Goal: Information Seeking & Learning: Learn about a topic

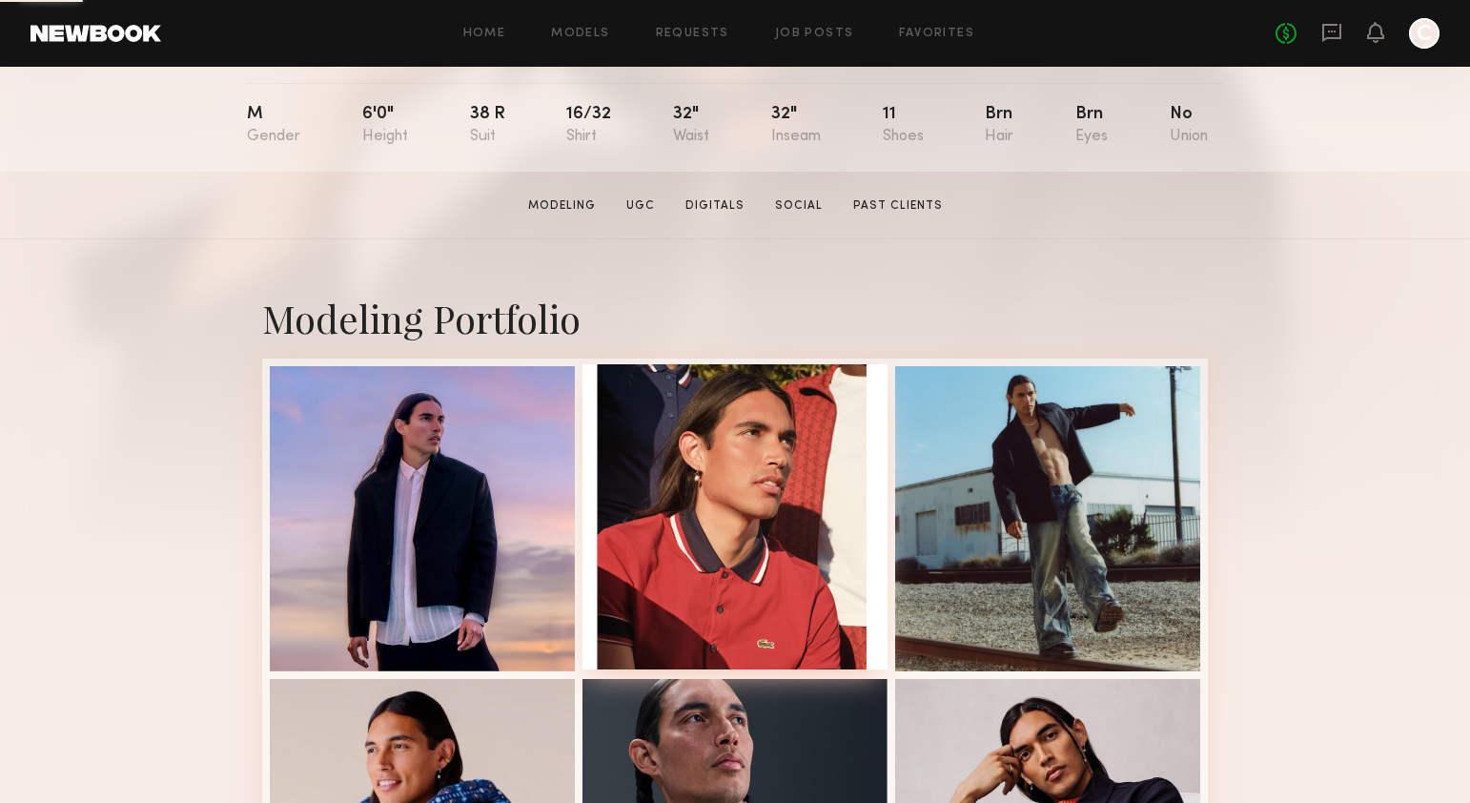
scroll to position [212, 0]
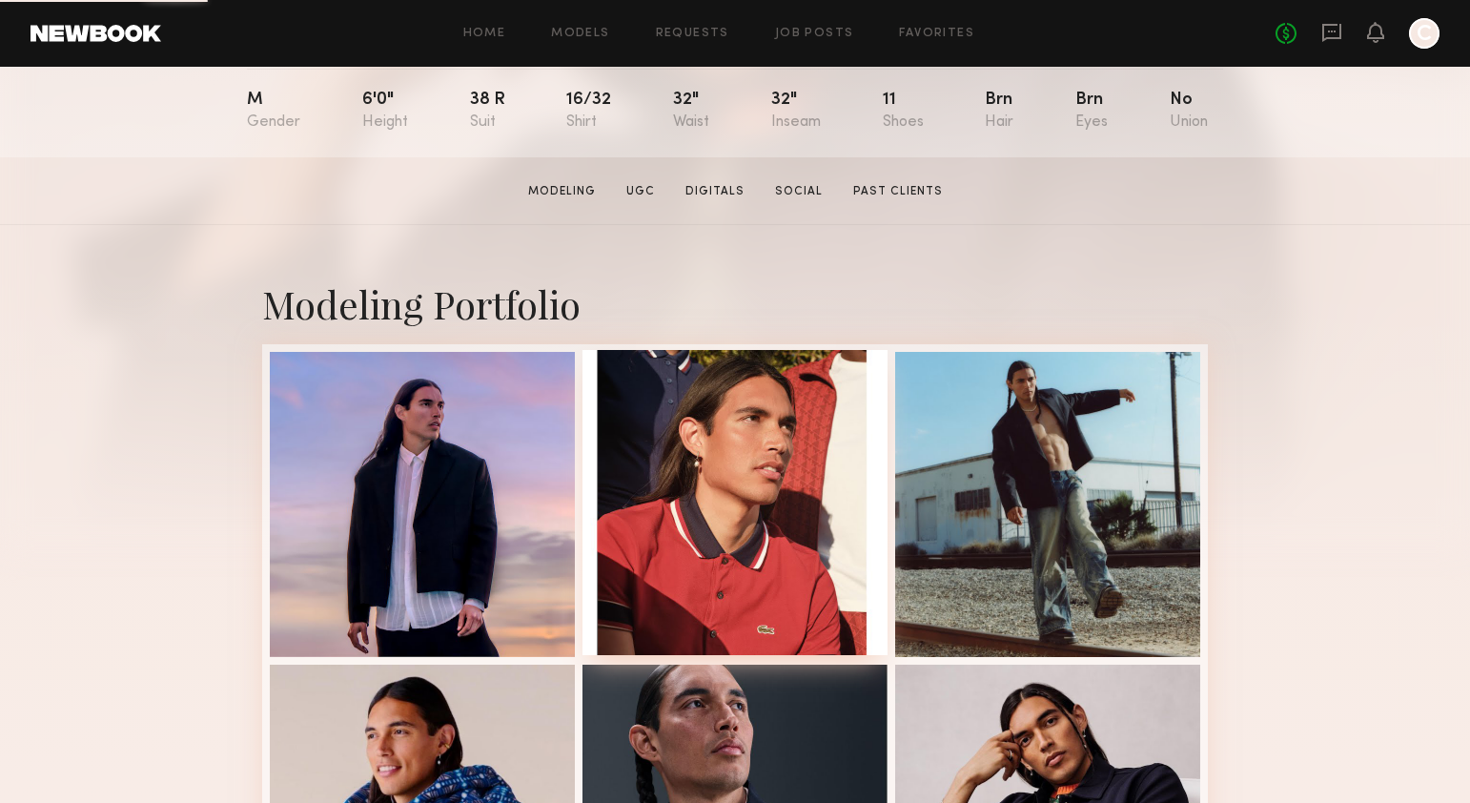
click at [757, 542] on div at bounding box center [735, 502] width 305 height 305
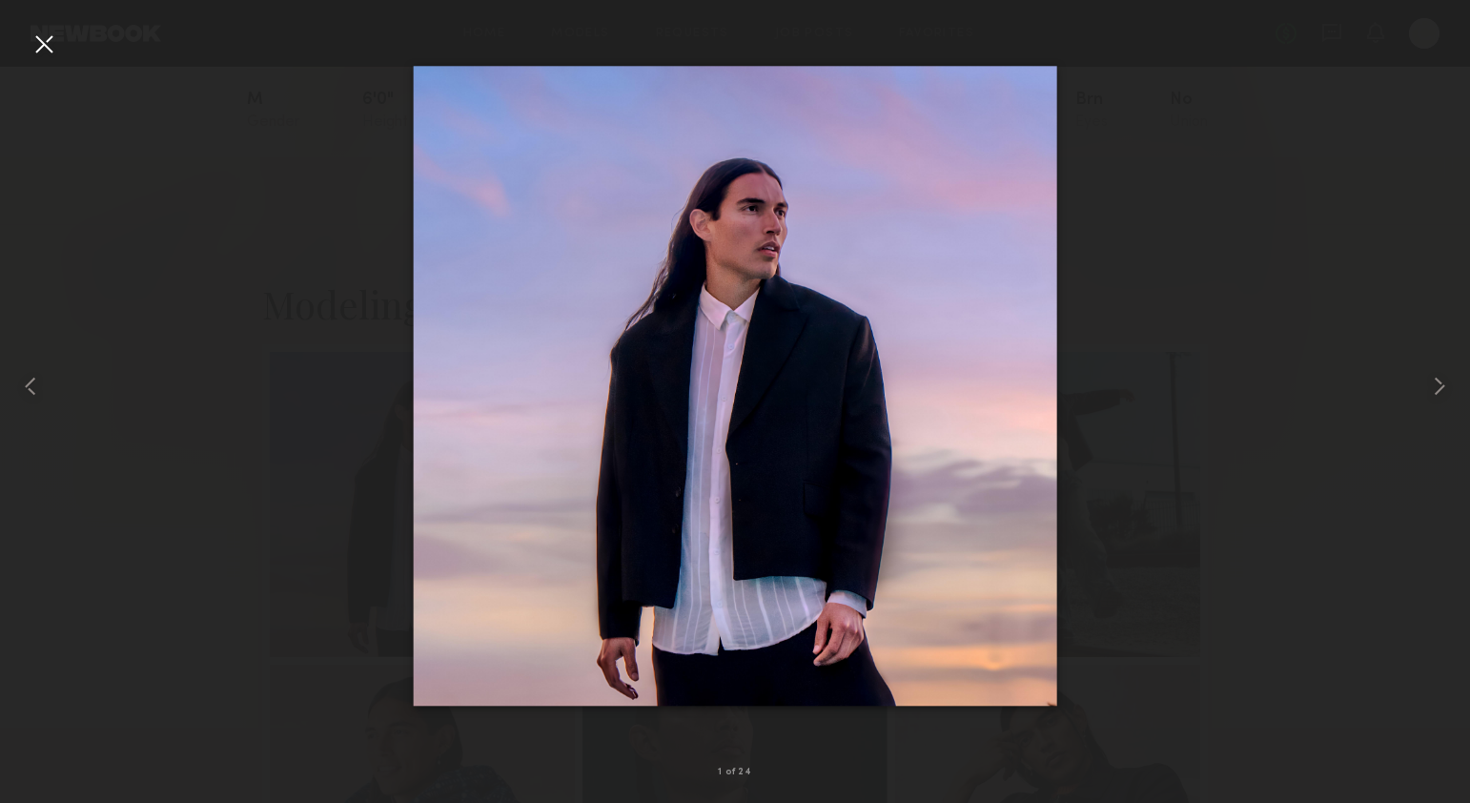
click at [50, 41] on div at bounding box center [44, 44] width 31 height 31
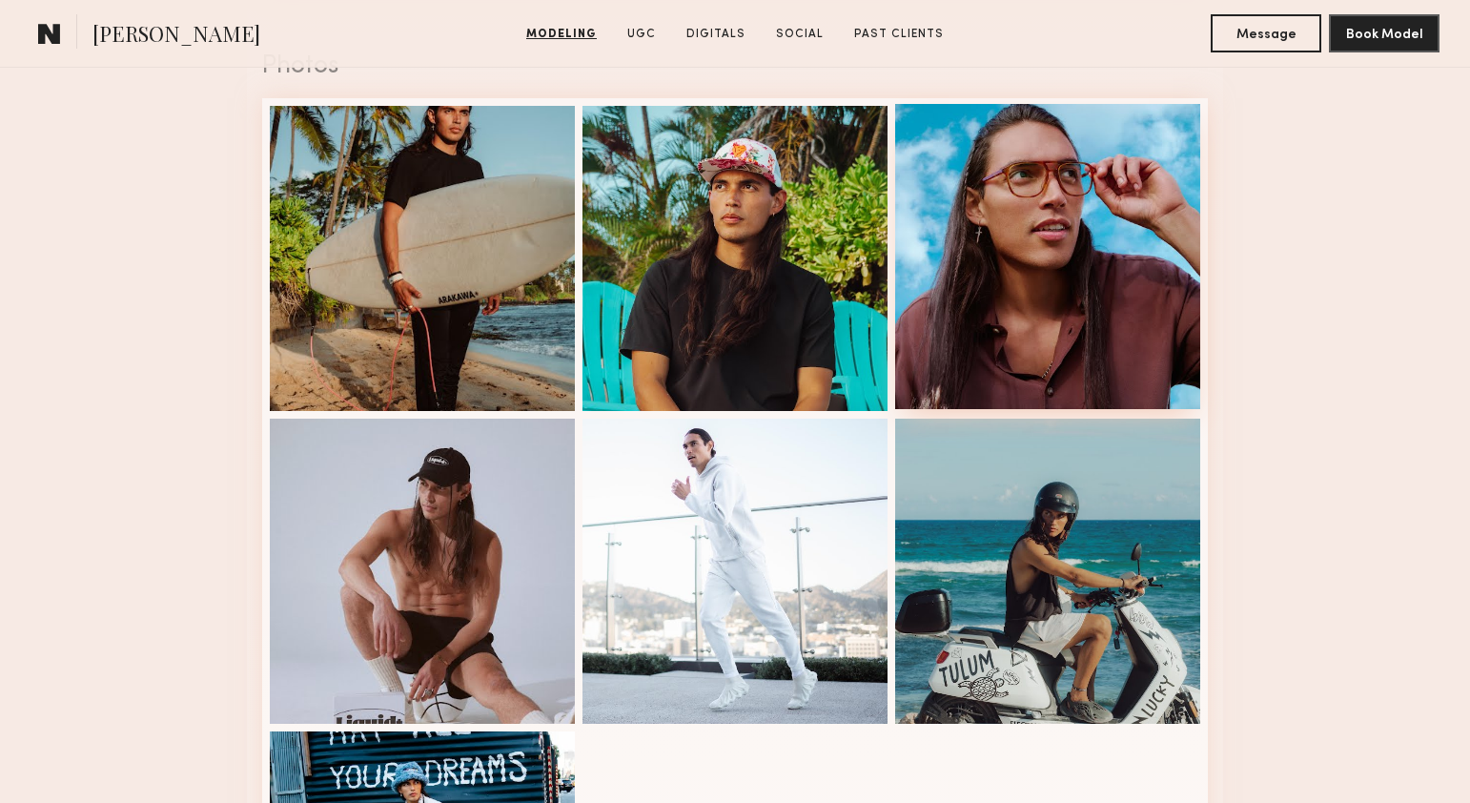
scroll to position [3598, 0]
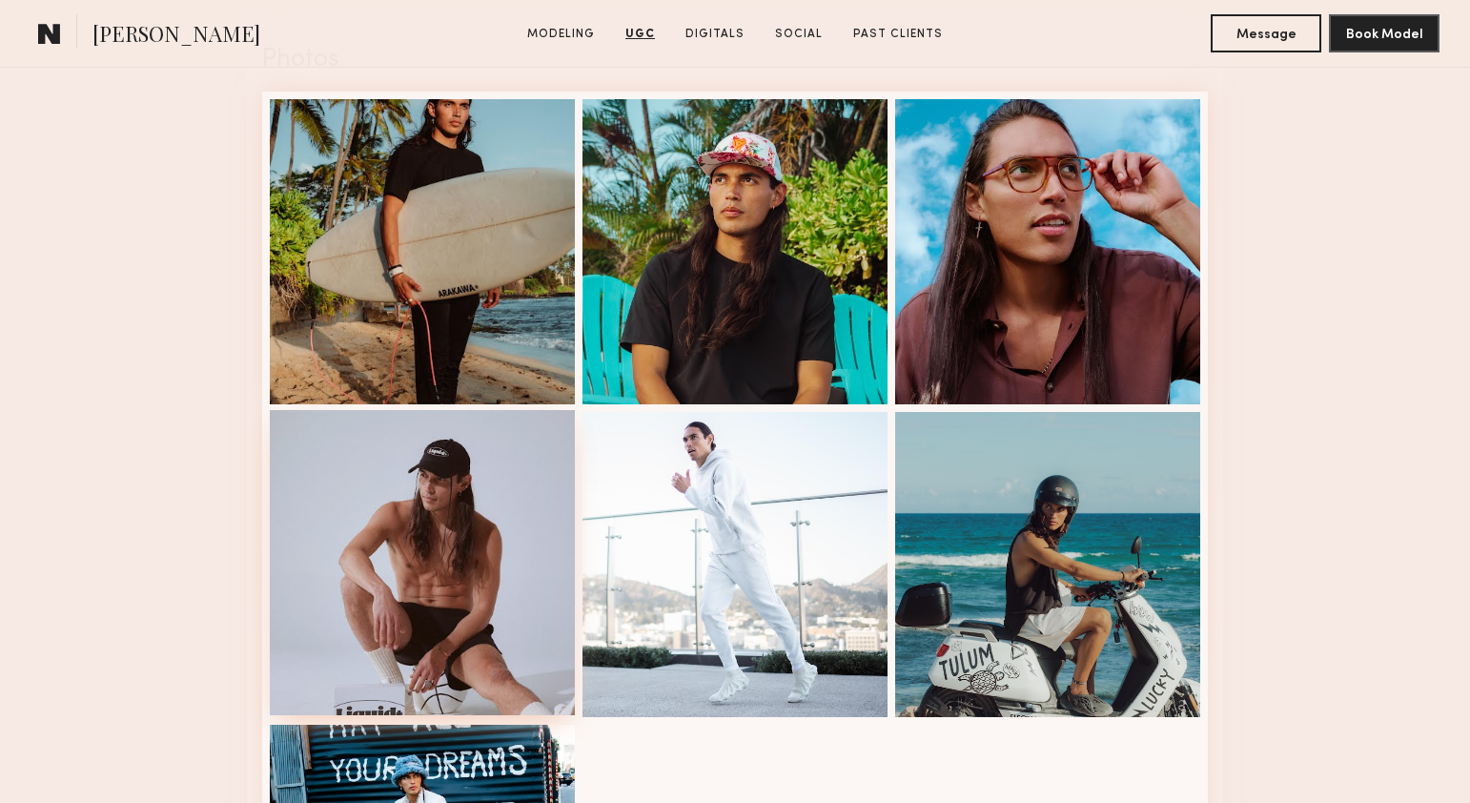
click at [438, 489] on div at bounding box center [422, 562] width 305 height 305
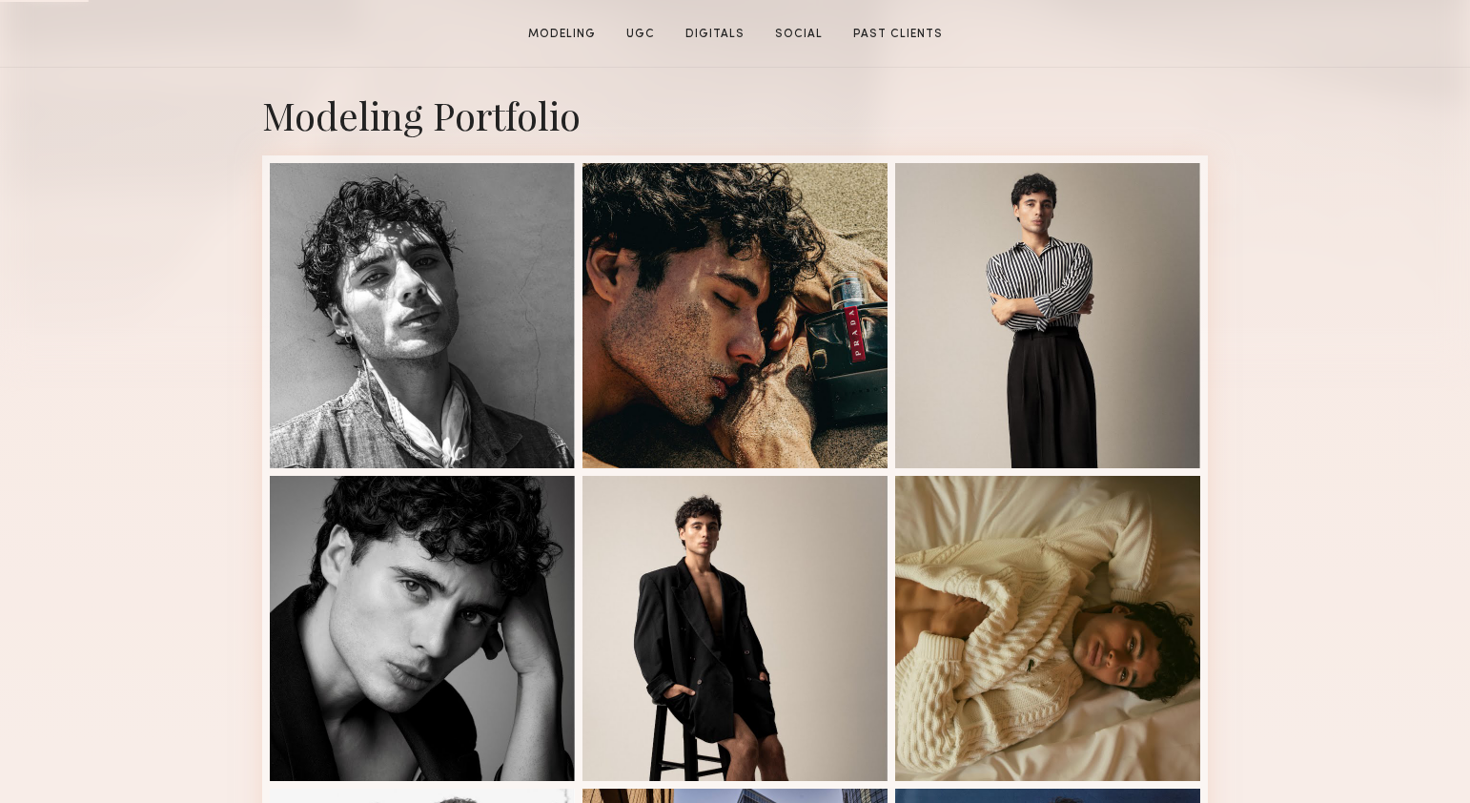
scroll to position [473, 0]
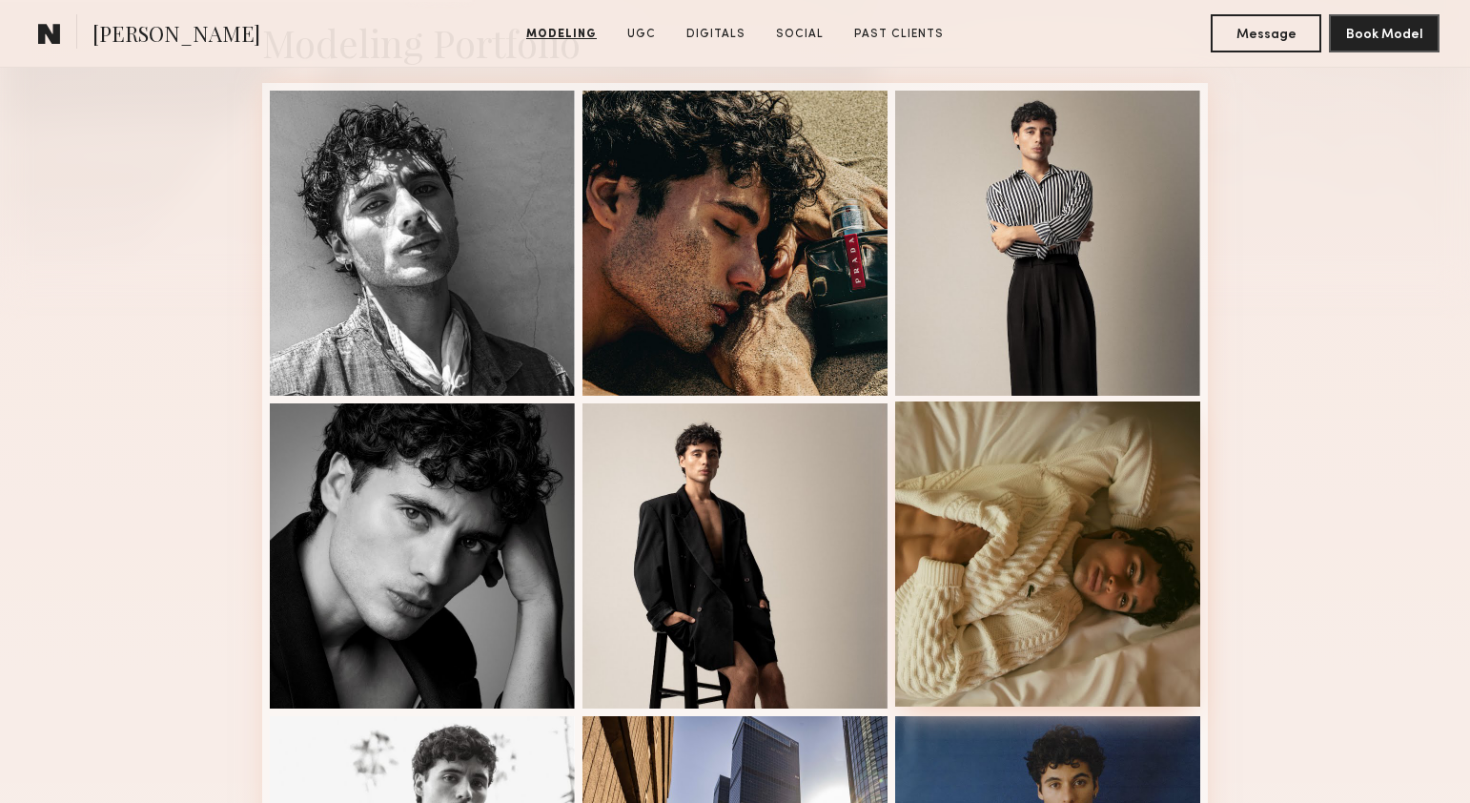
click at [1044, 563] on div at bounding box center [1047, 553] width 305 height 305
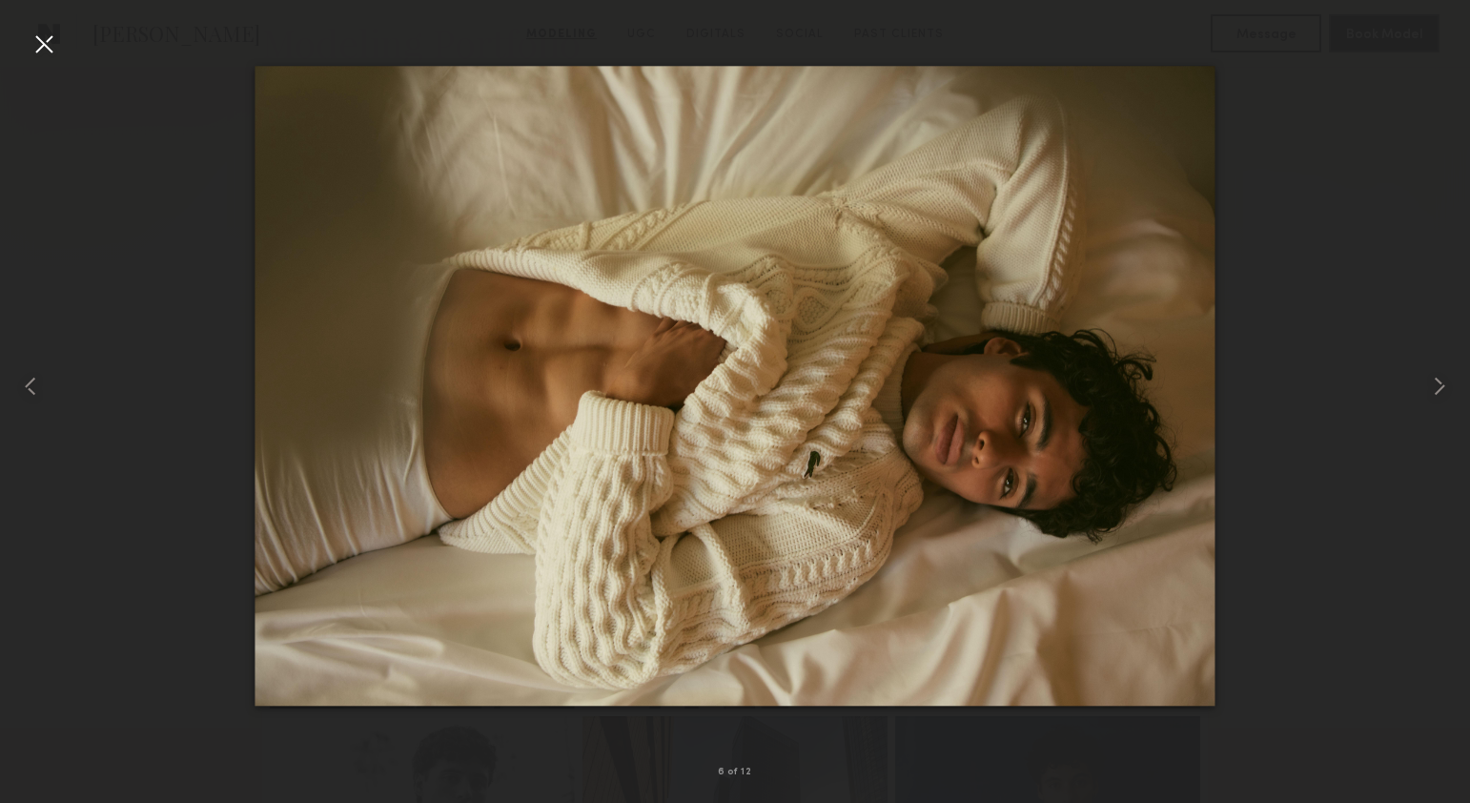
click at [39, 43] on div at bounding box center [44, 44] width 31 height 31
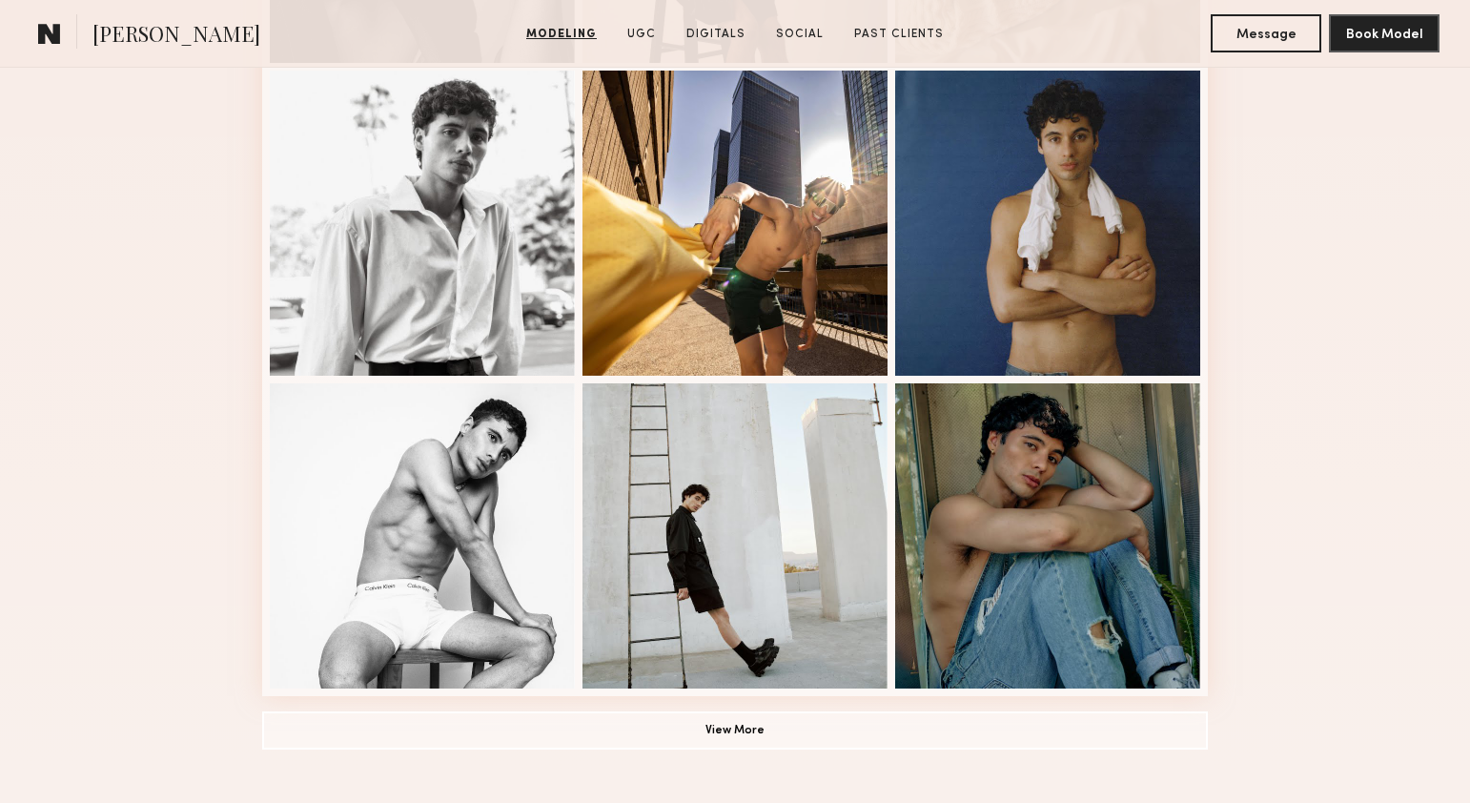
scroll to position [1284, 0]
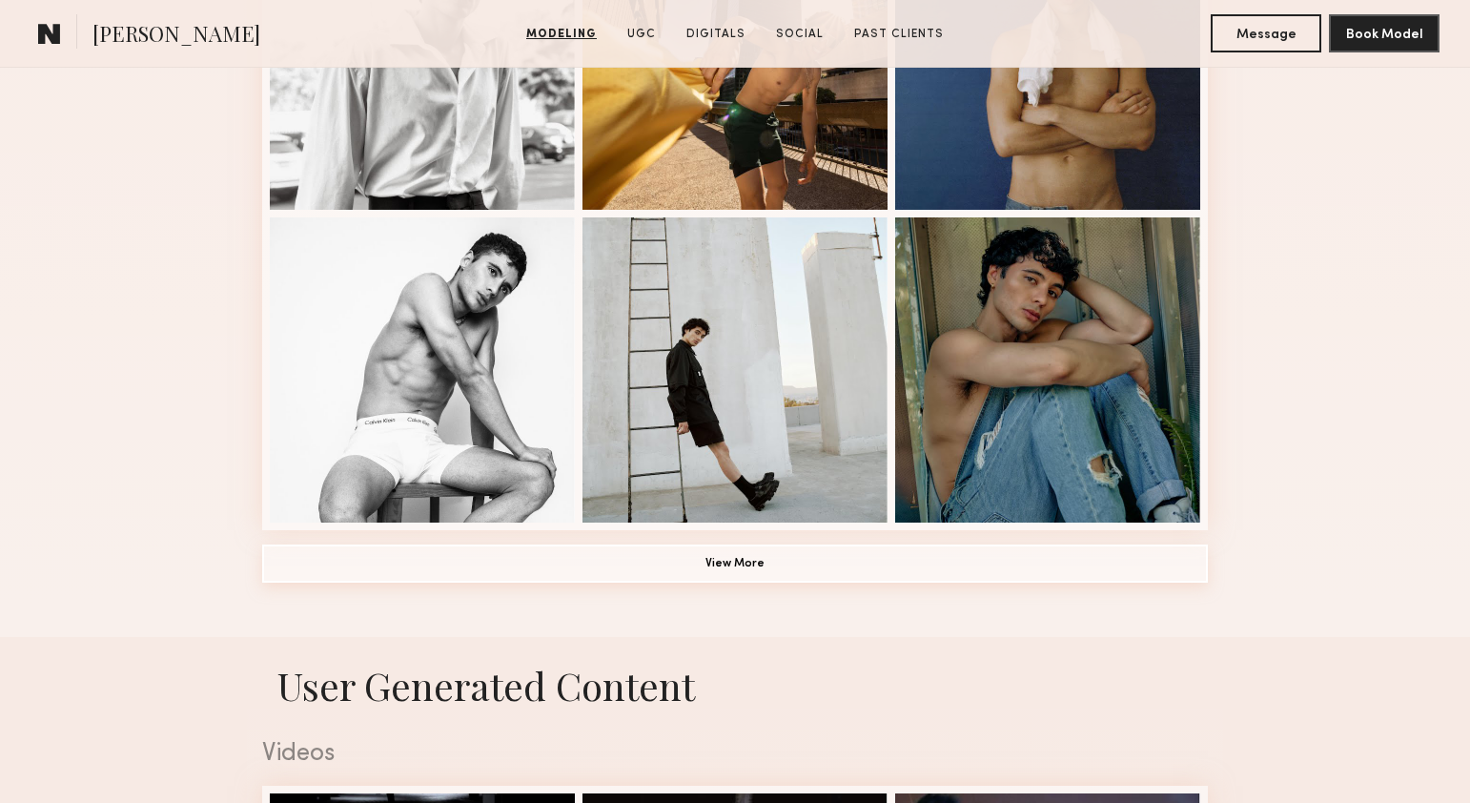
click at [839, 579] on button "View More" at bounding box center [735, 563] width 946 height 38
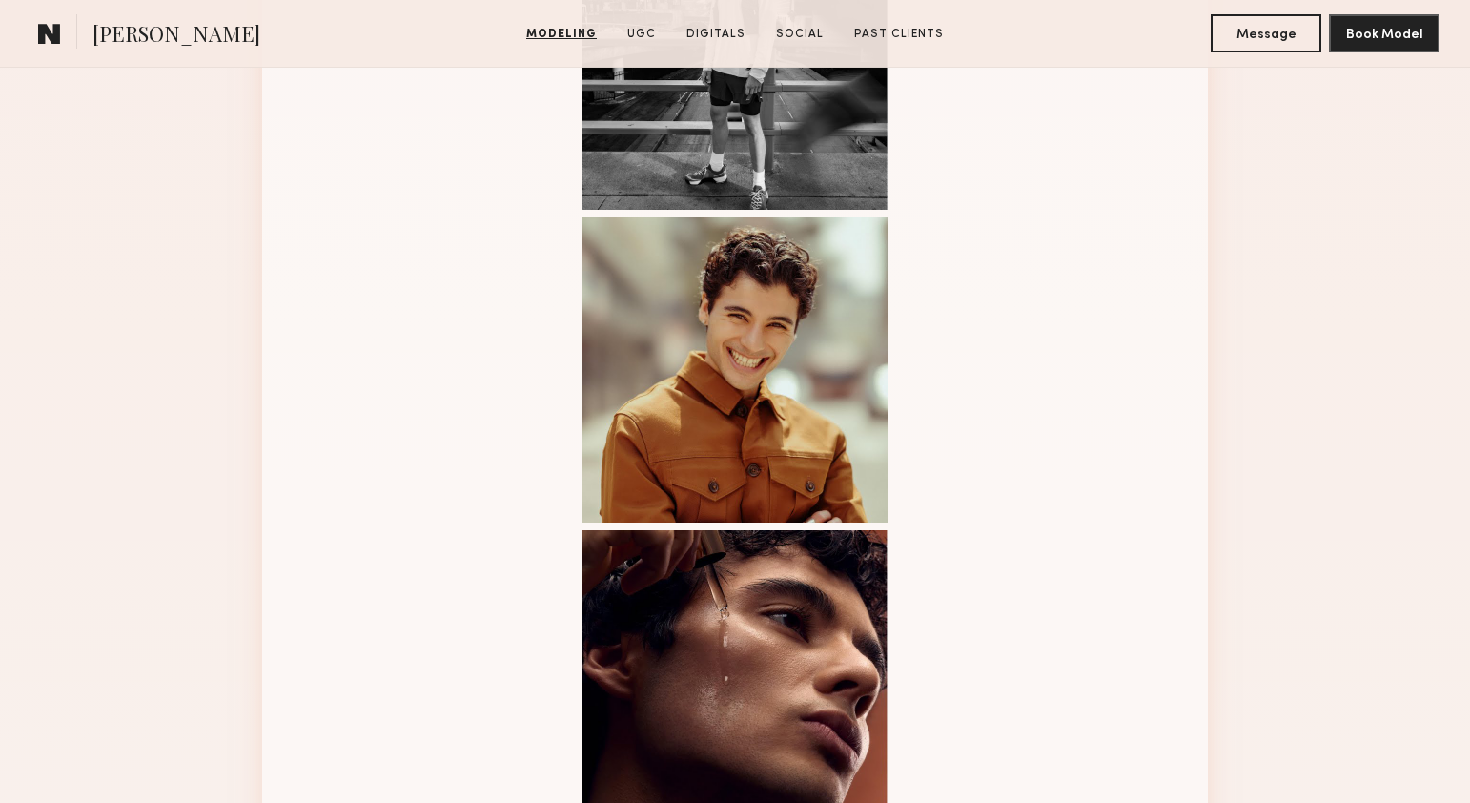
scroll to position [2313, 0]
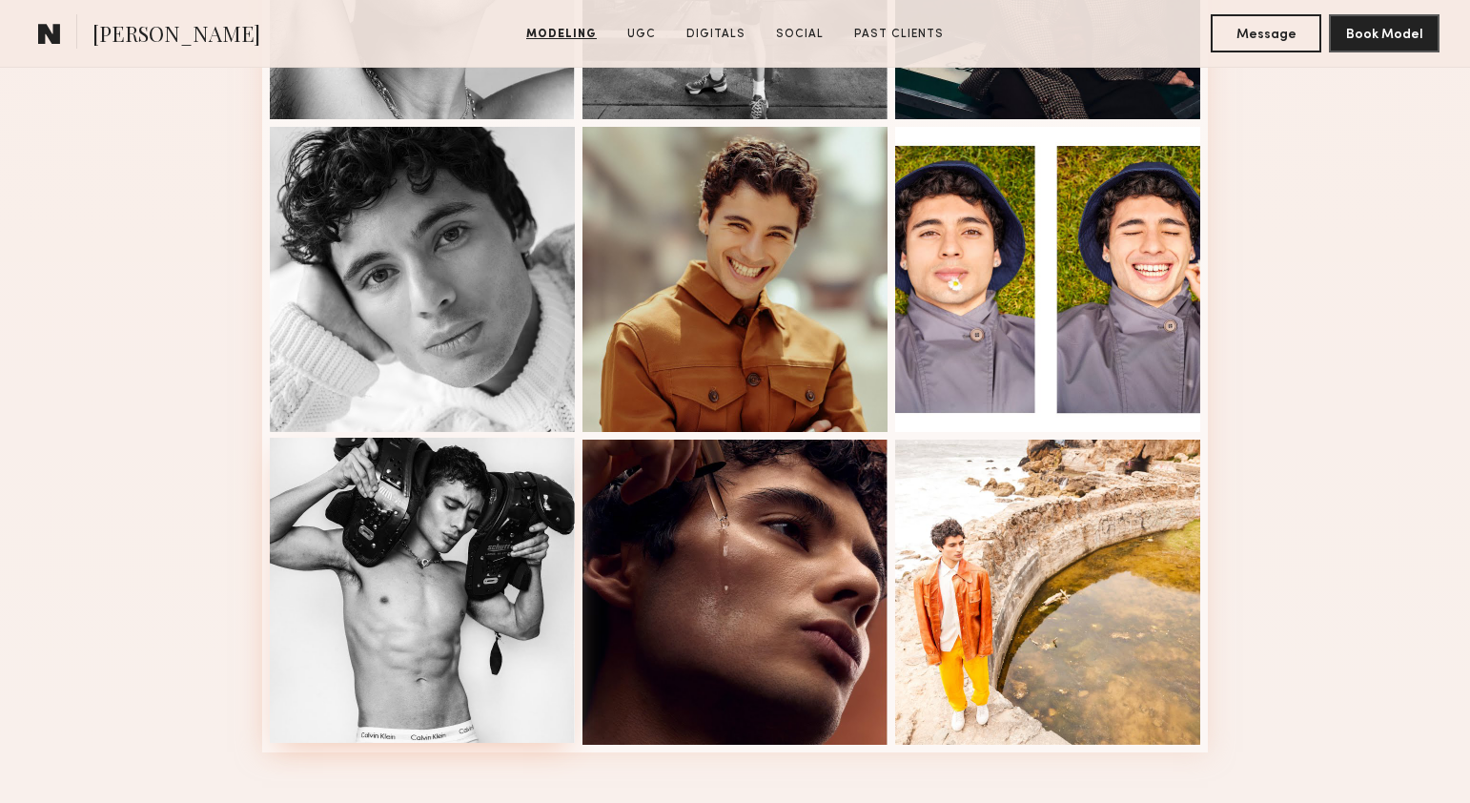
click at [441, 598] on div at bounding box center [422, 590] width 305 height 305
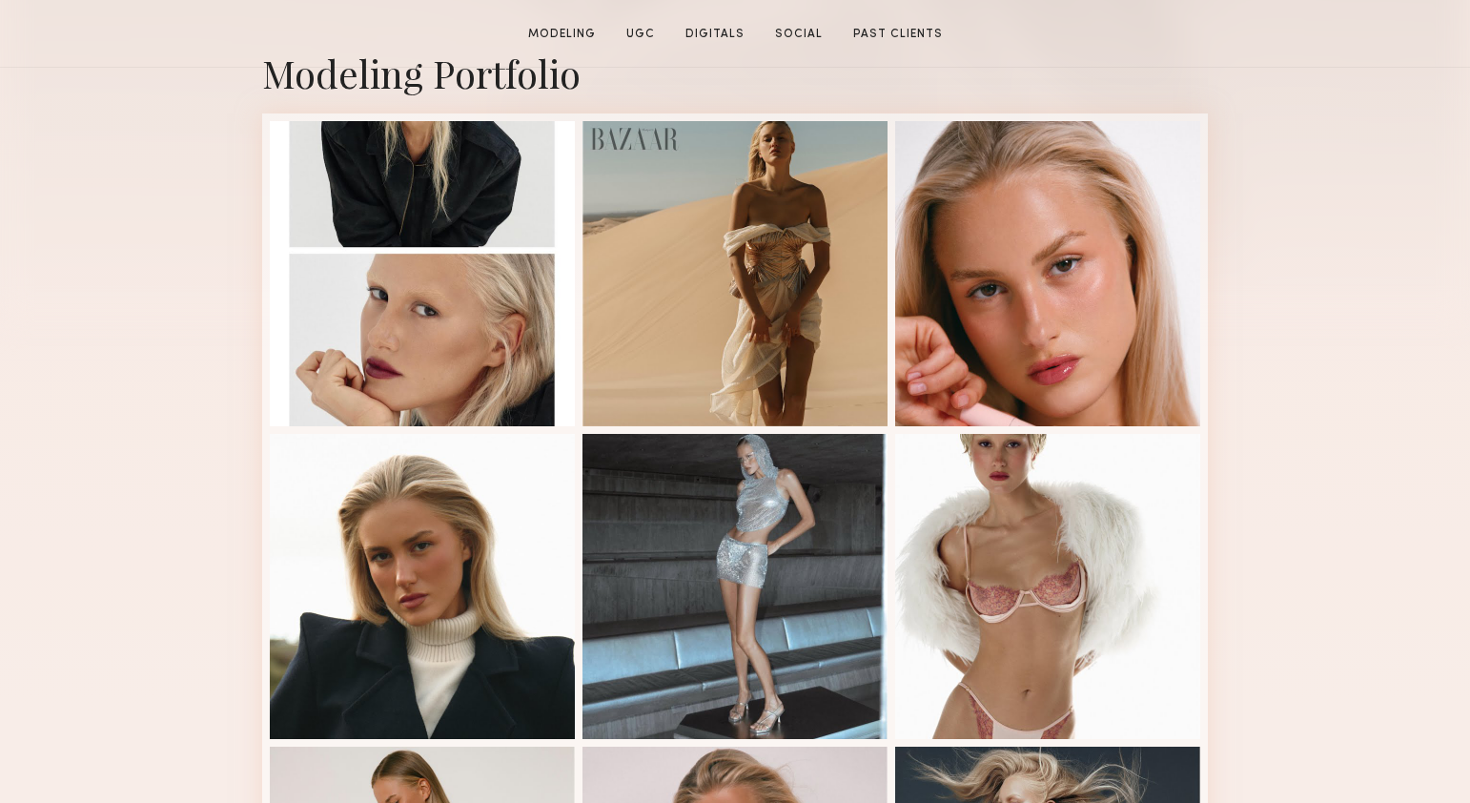
scroll to position [635, 0]
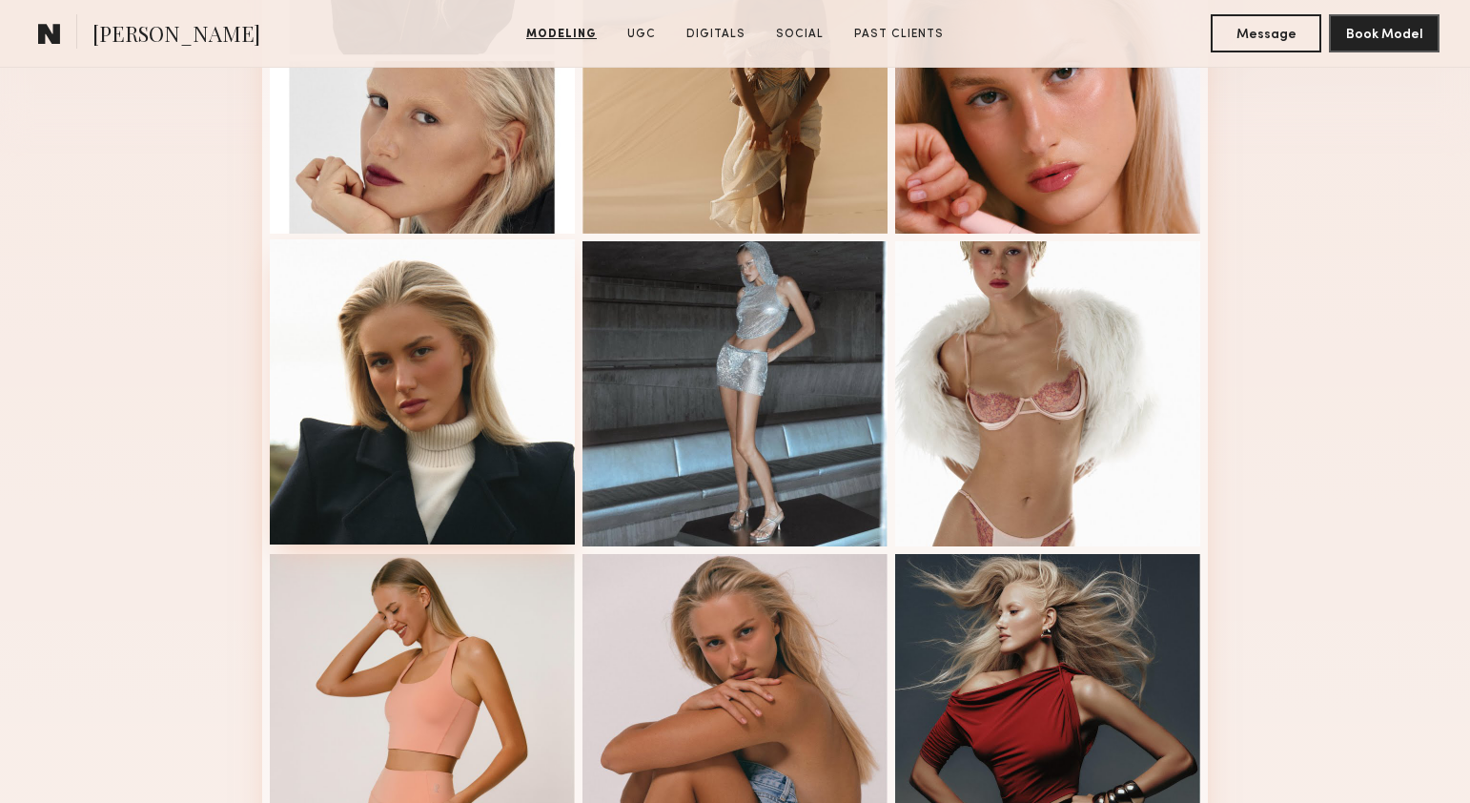
click at [398, 473] on div at bounding box center [422, 391] width 305 height 305
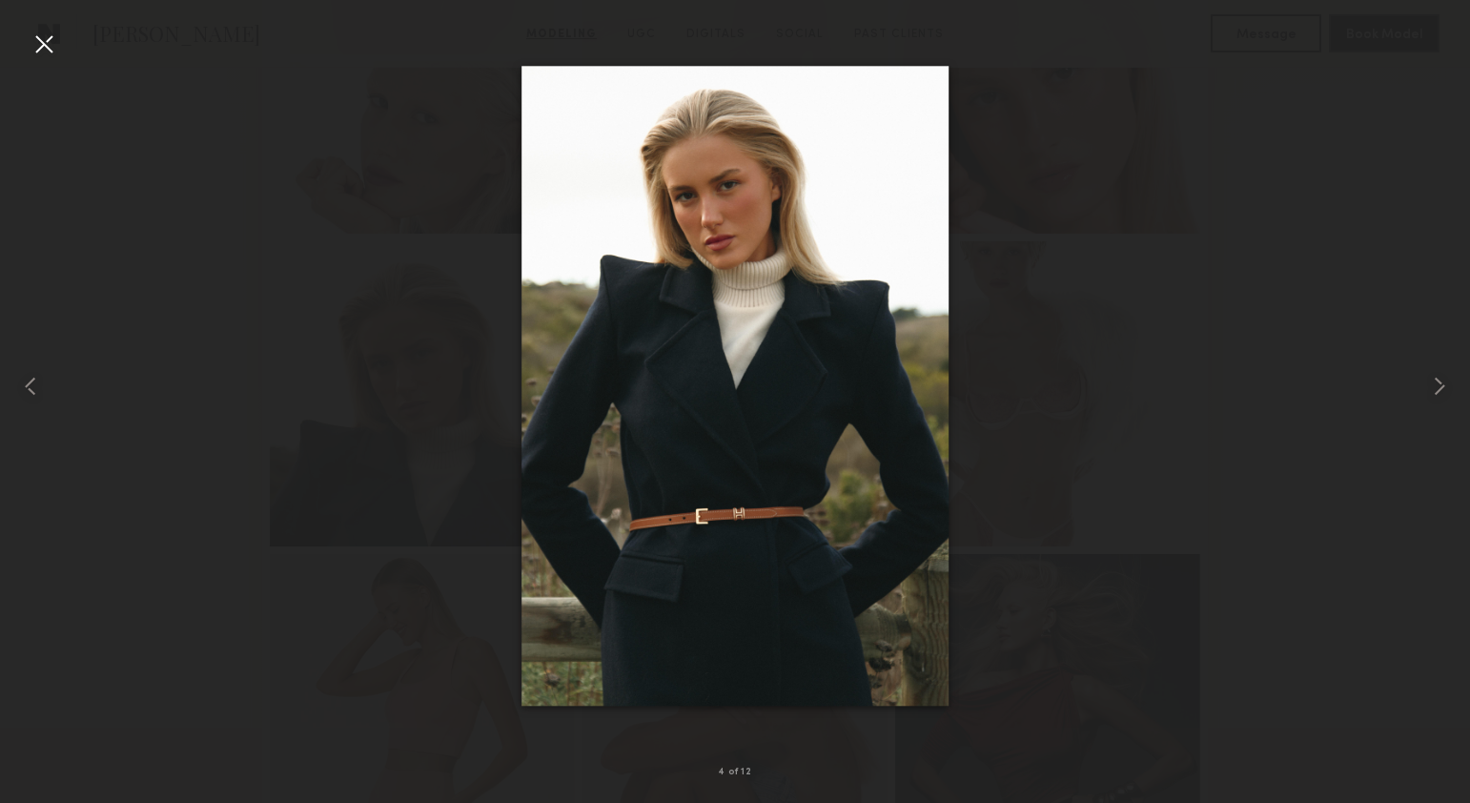
click at [51, 45] on div at bounding box center [44, 44] width 31 height 31
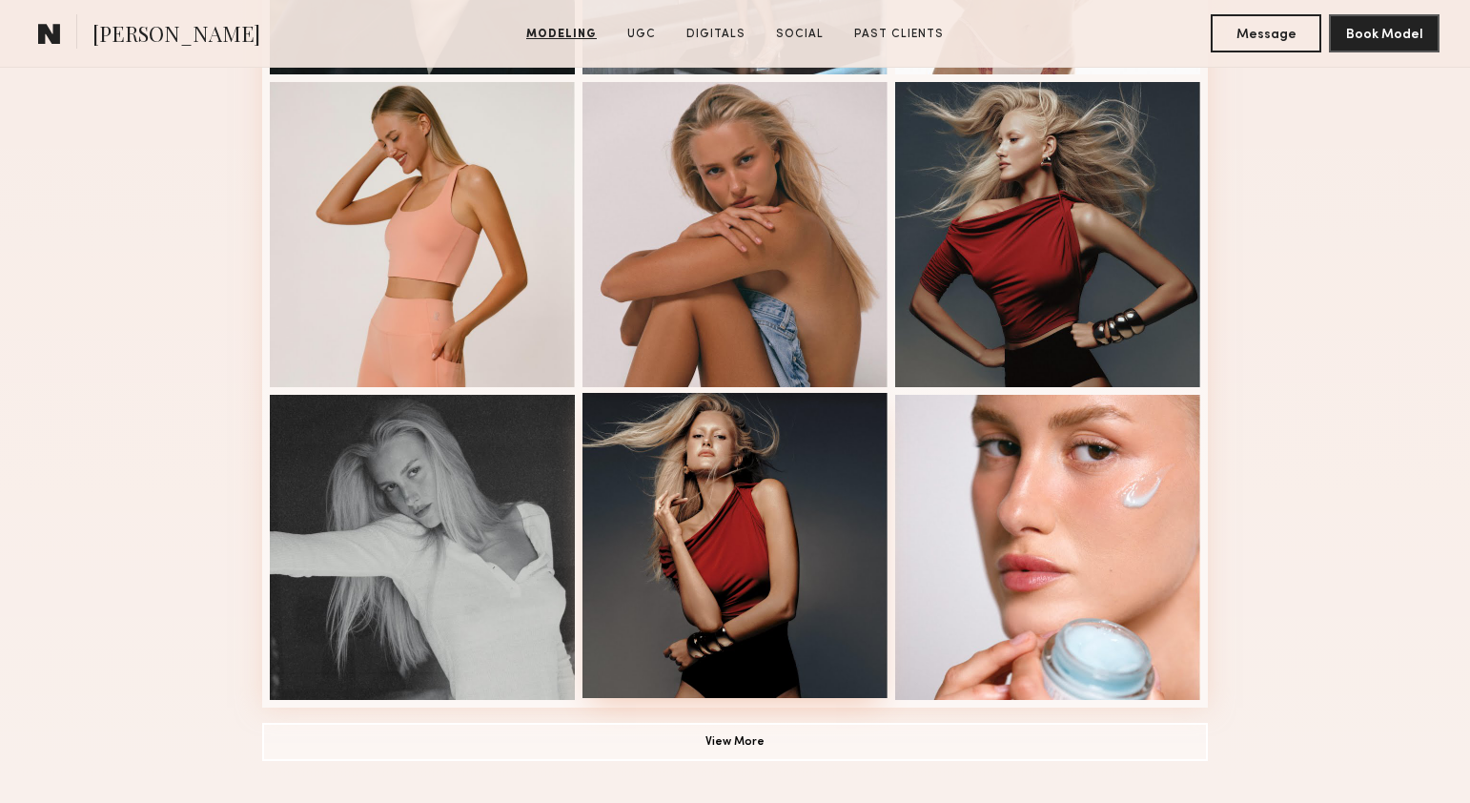
scroll to position [1139, 0]
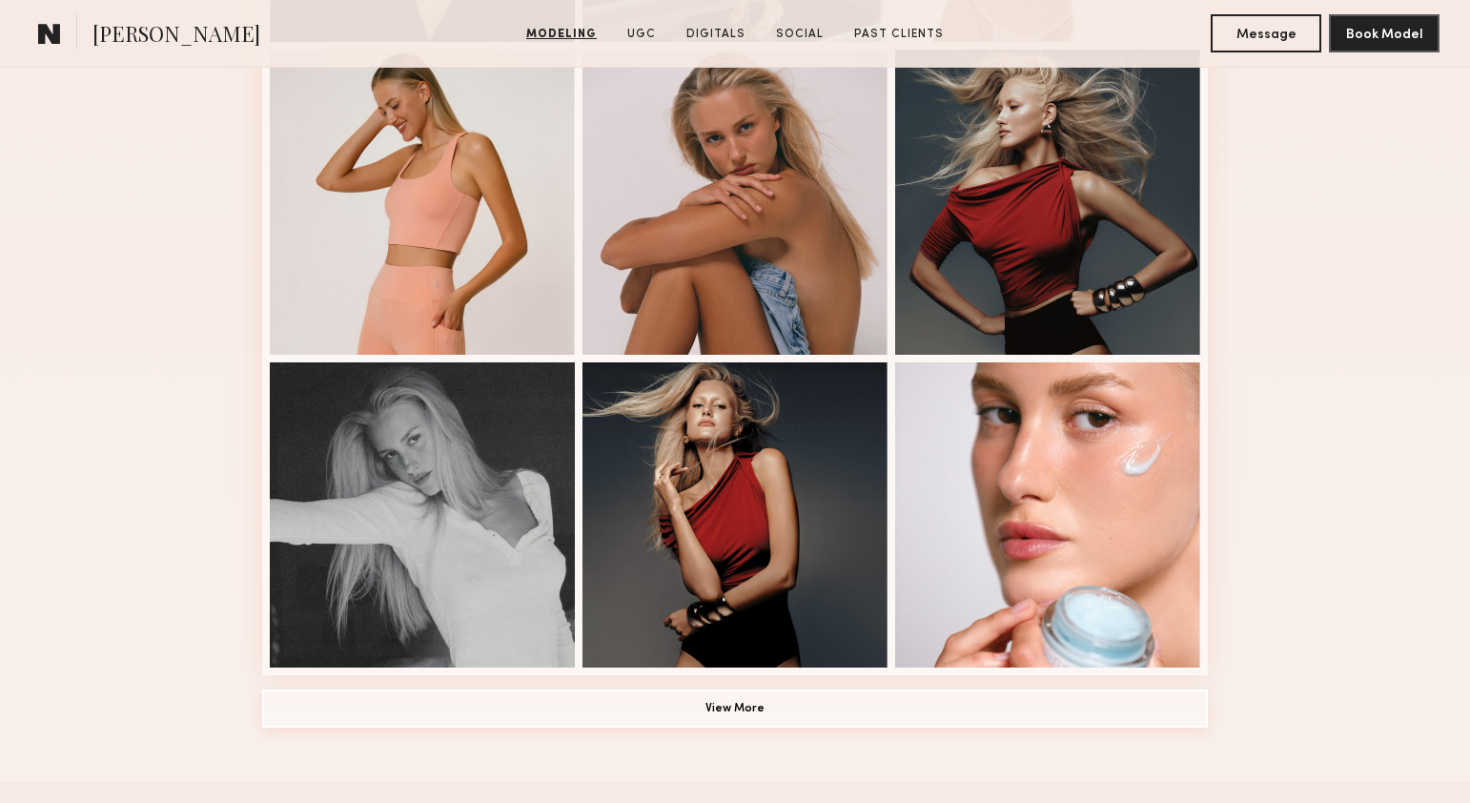
click at [811, 707] on button "View More" at bounding box center [735, 708] width 946 height 38
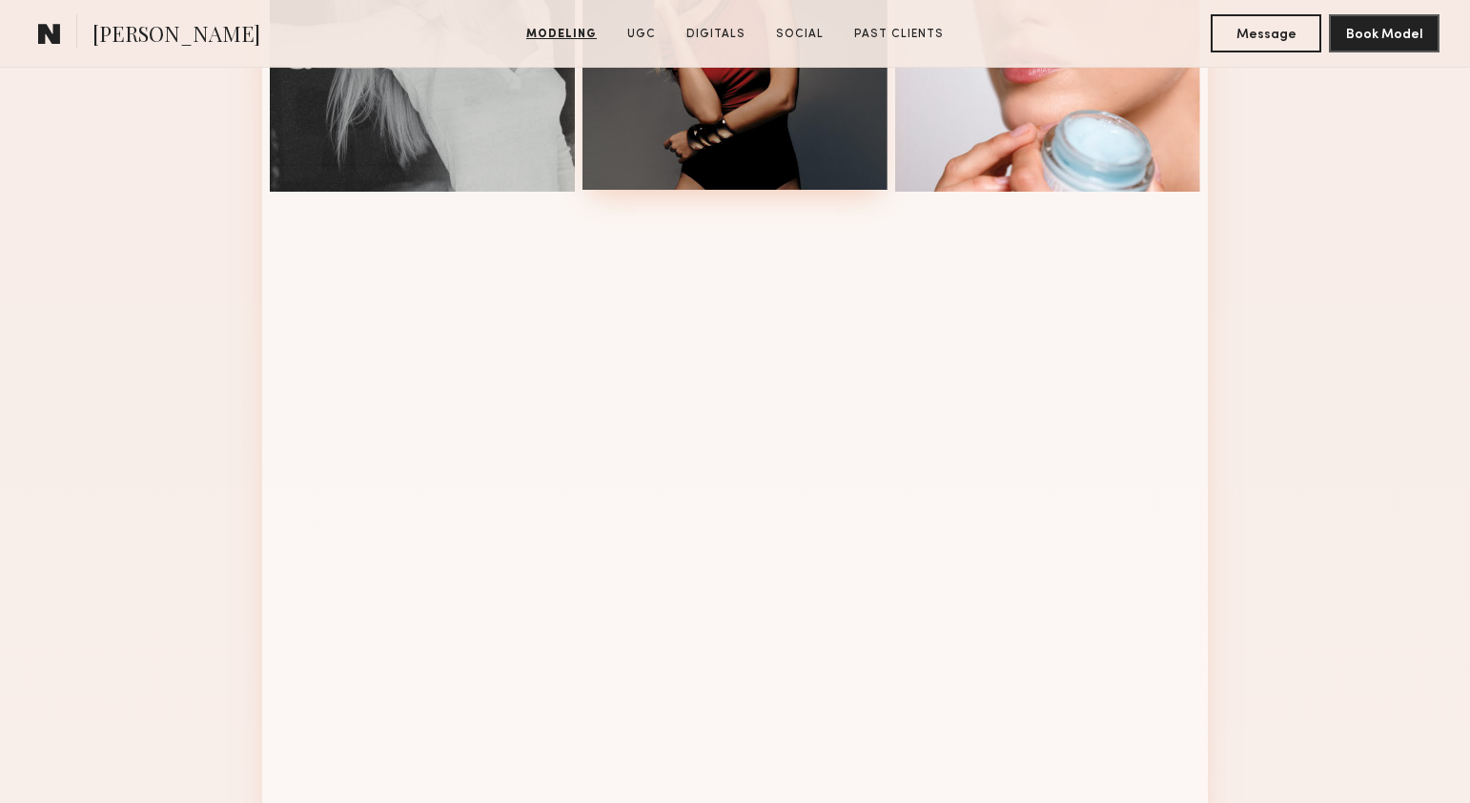
scroll to position [1617, 0]
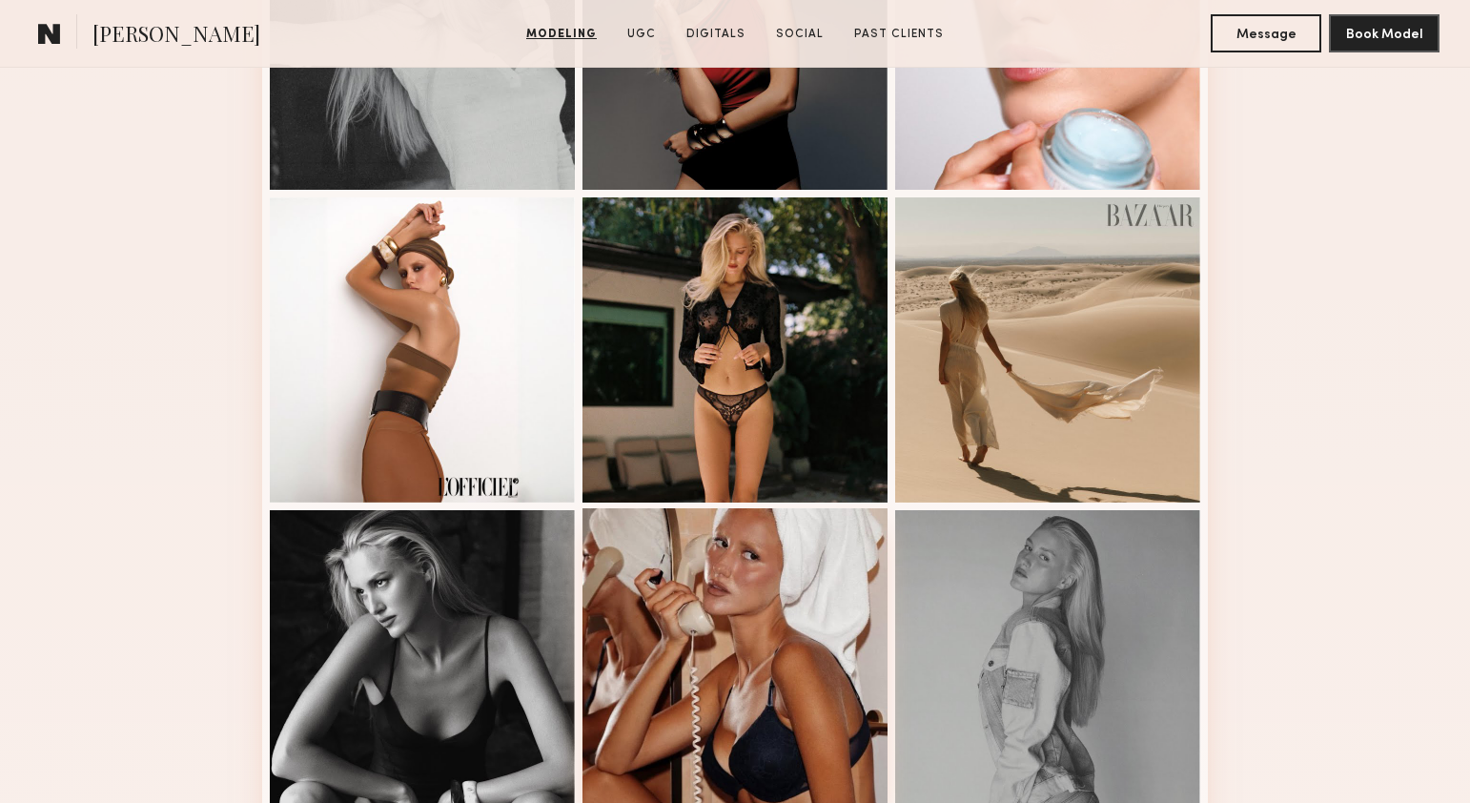
click at [799, 570] on div at bounding box center [735, 660] width 305 height 305
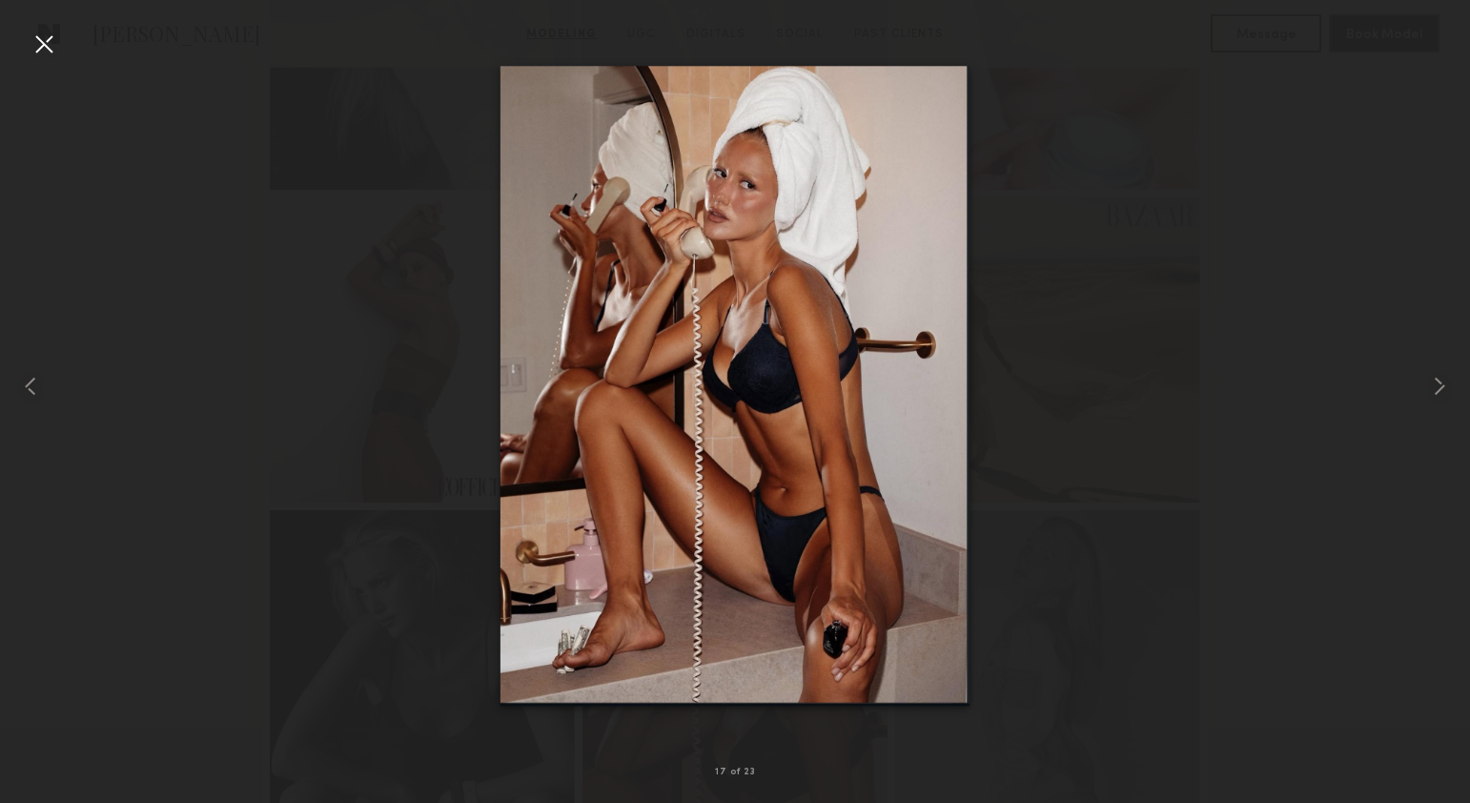
click at [43, 41] on div at bounding box center [44, 44] width 31 height 31
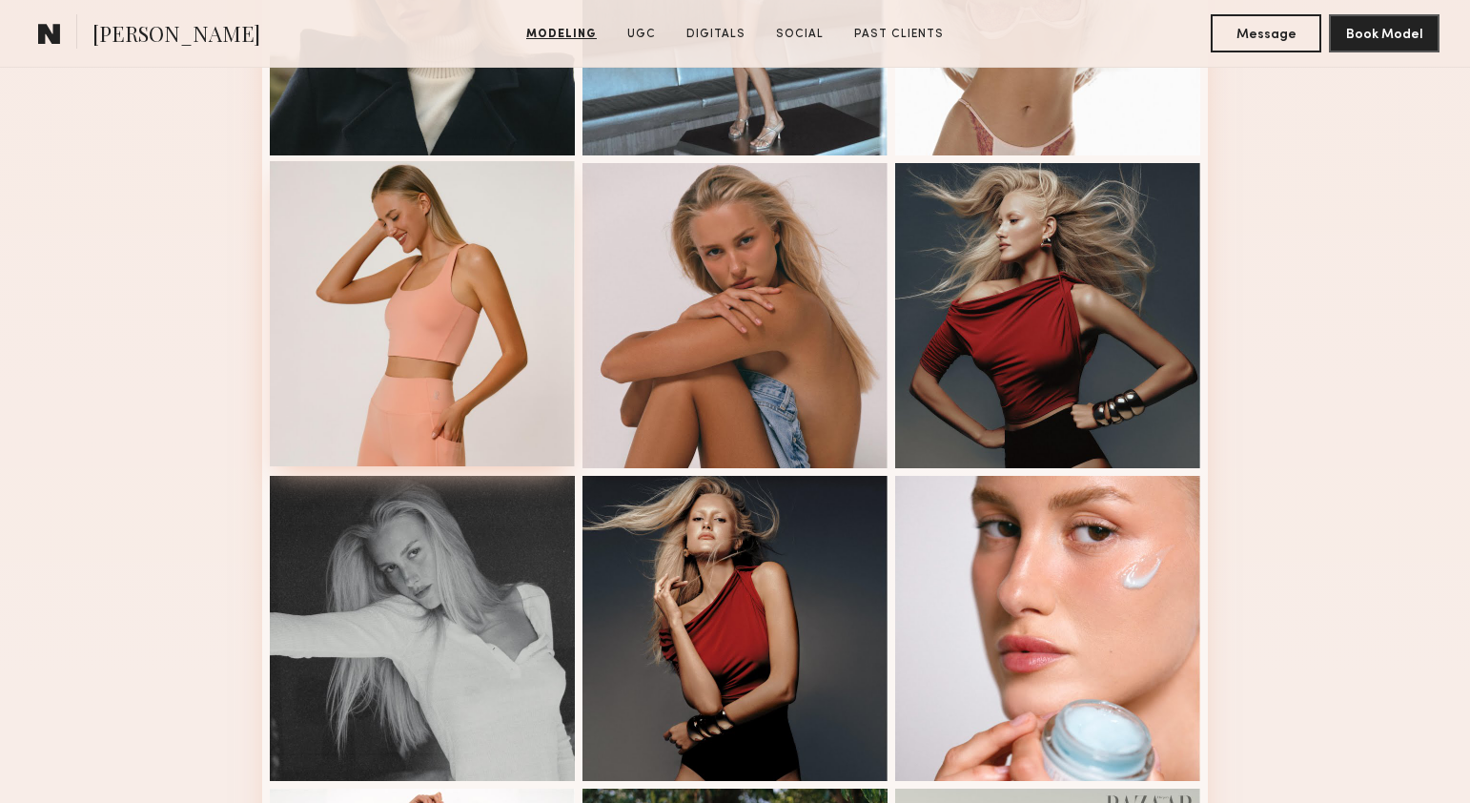
scroll to position [1356, 0]
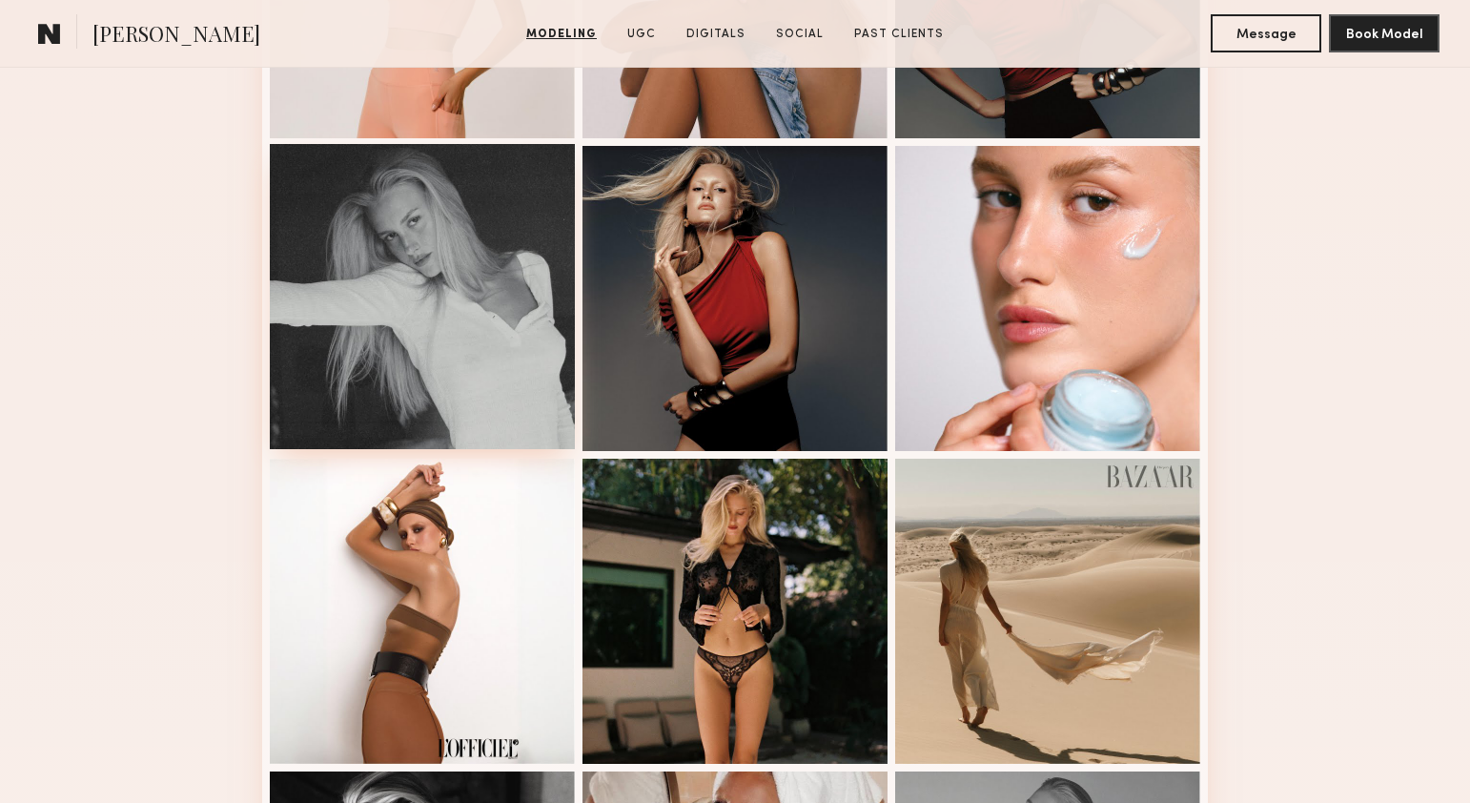
click at [442, 399] on div at bounding box center [422, 296] width 305 height 305
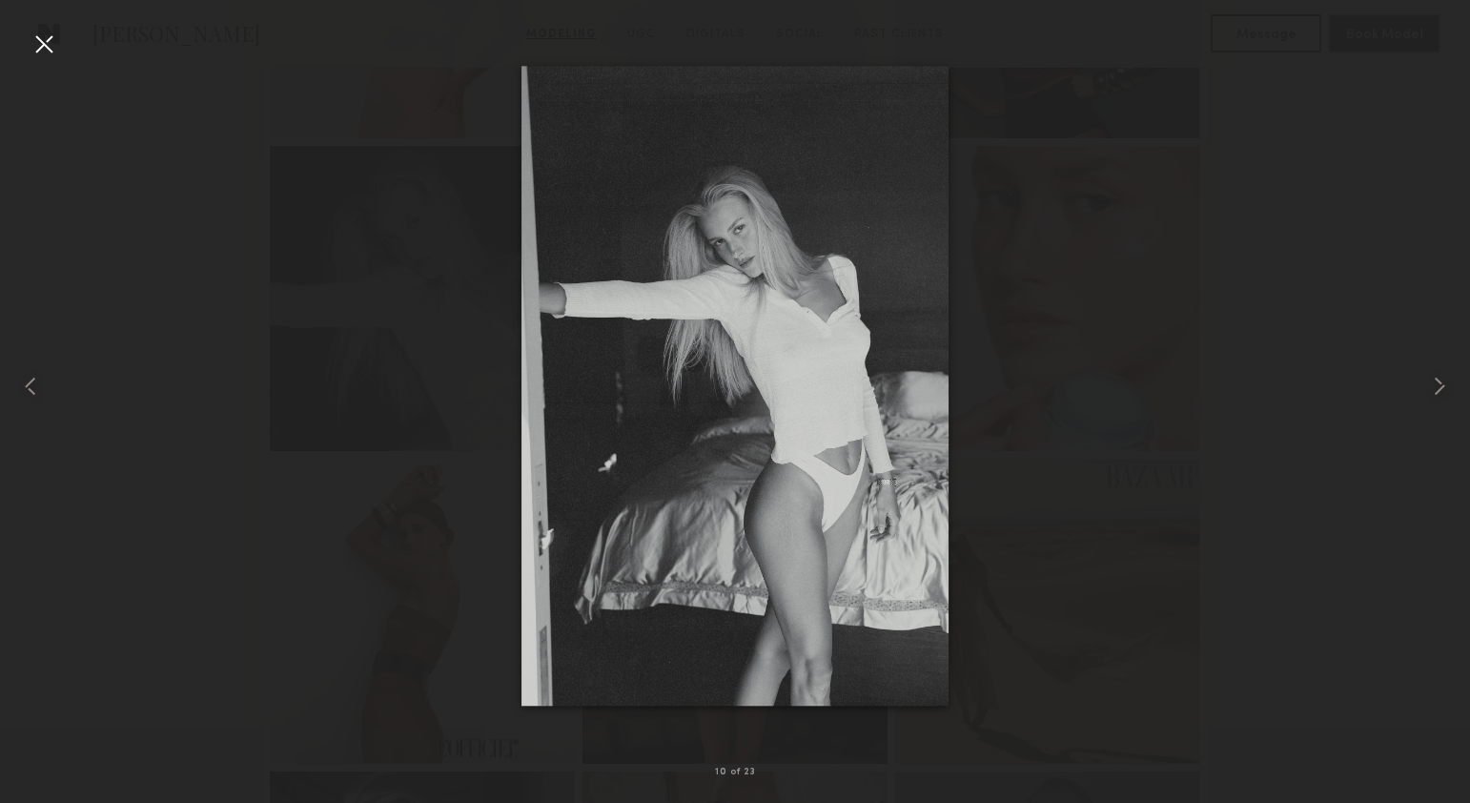
click at [43, 35] on div at bounding box center [44, 44] width 31 height 31
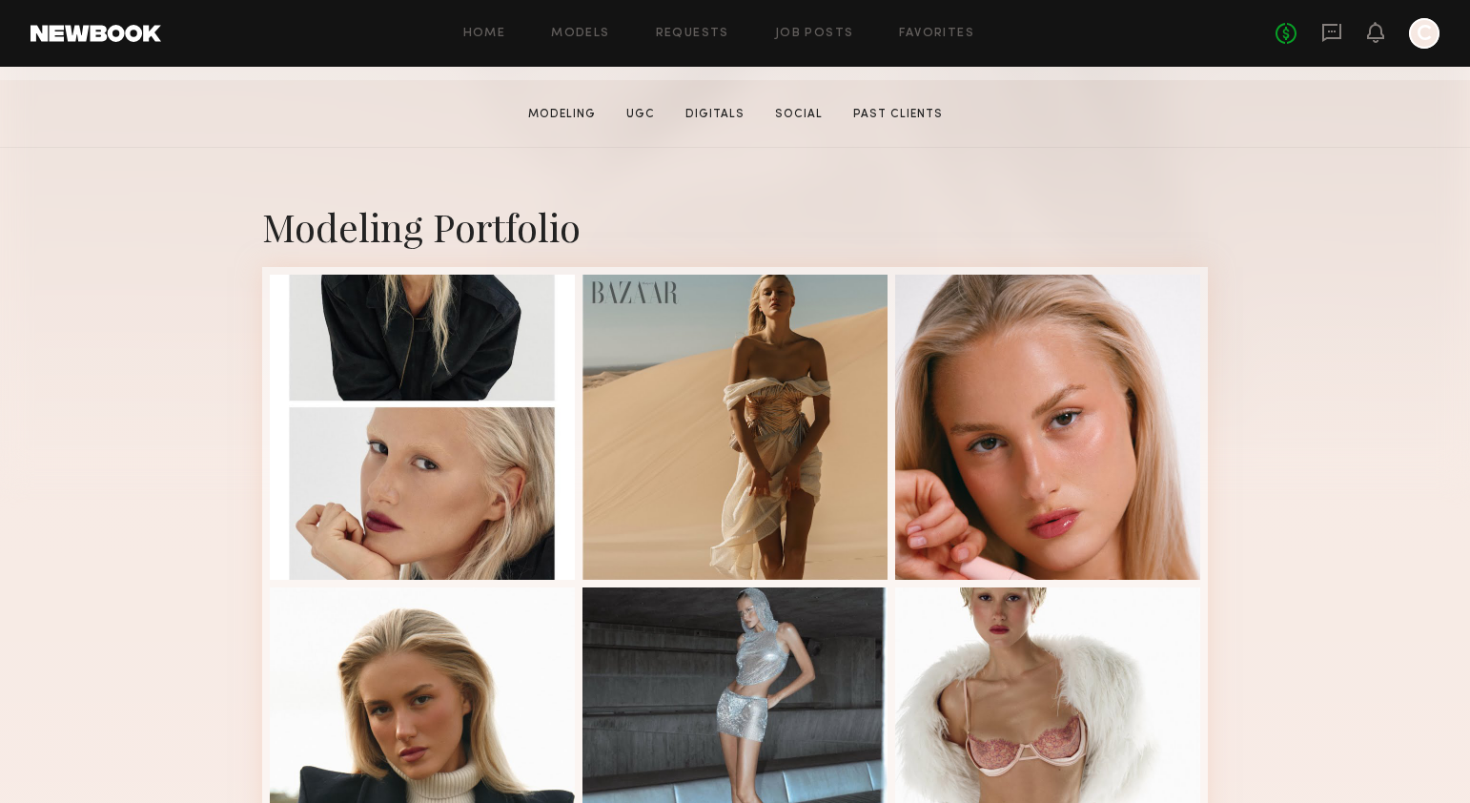
scroll to position [303, 0]
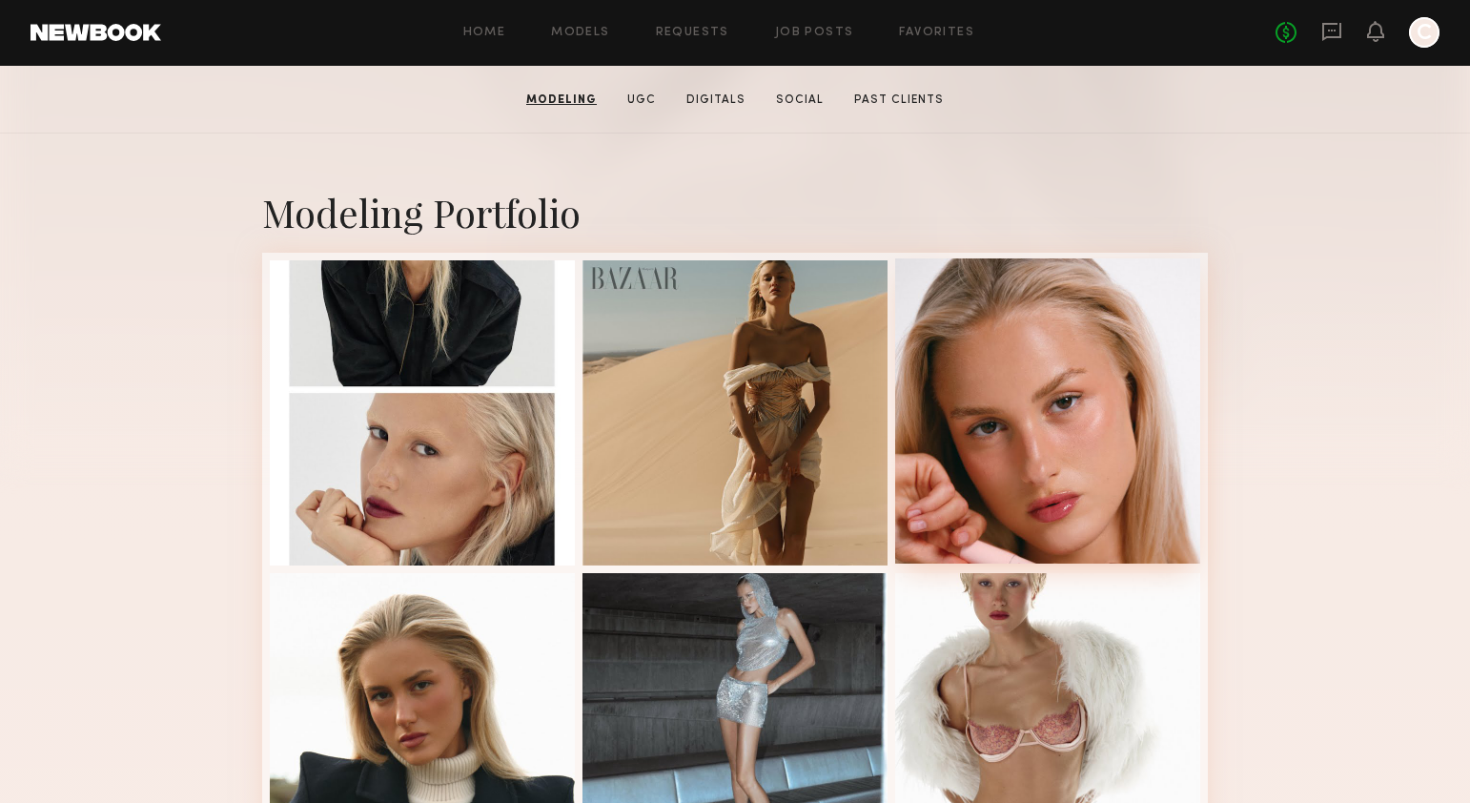
click at [1010, 420] on div at bounding box center [1047, 410] width 305 height 305
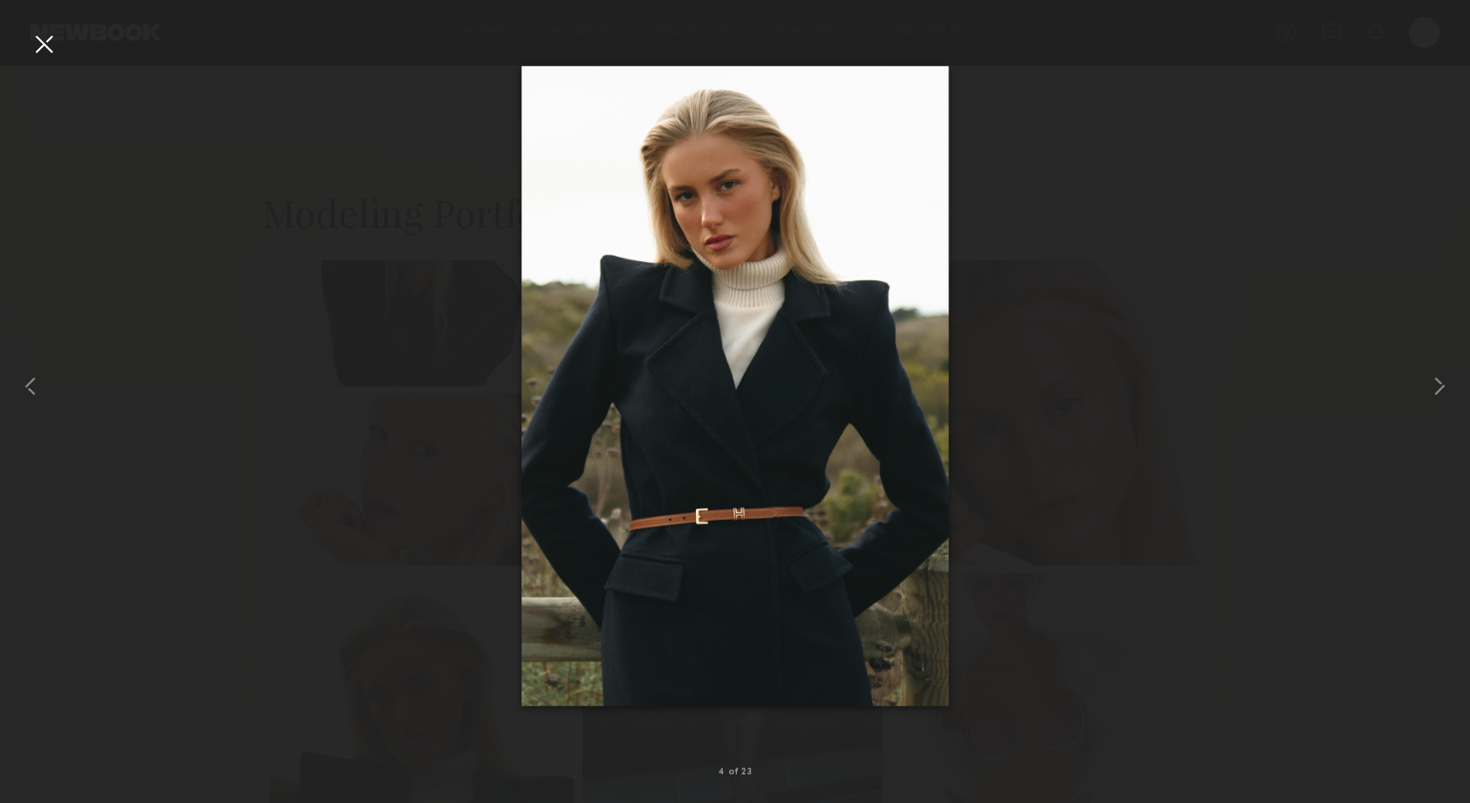
click at [36, 51] on div at bounding box center [44, 44] width 31 height 31
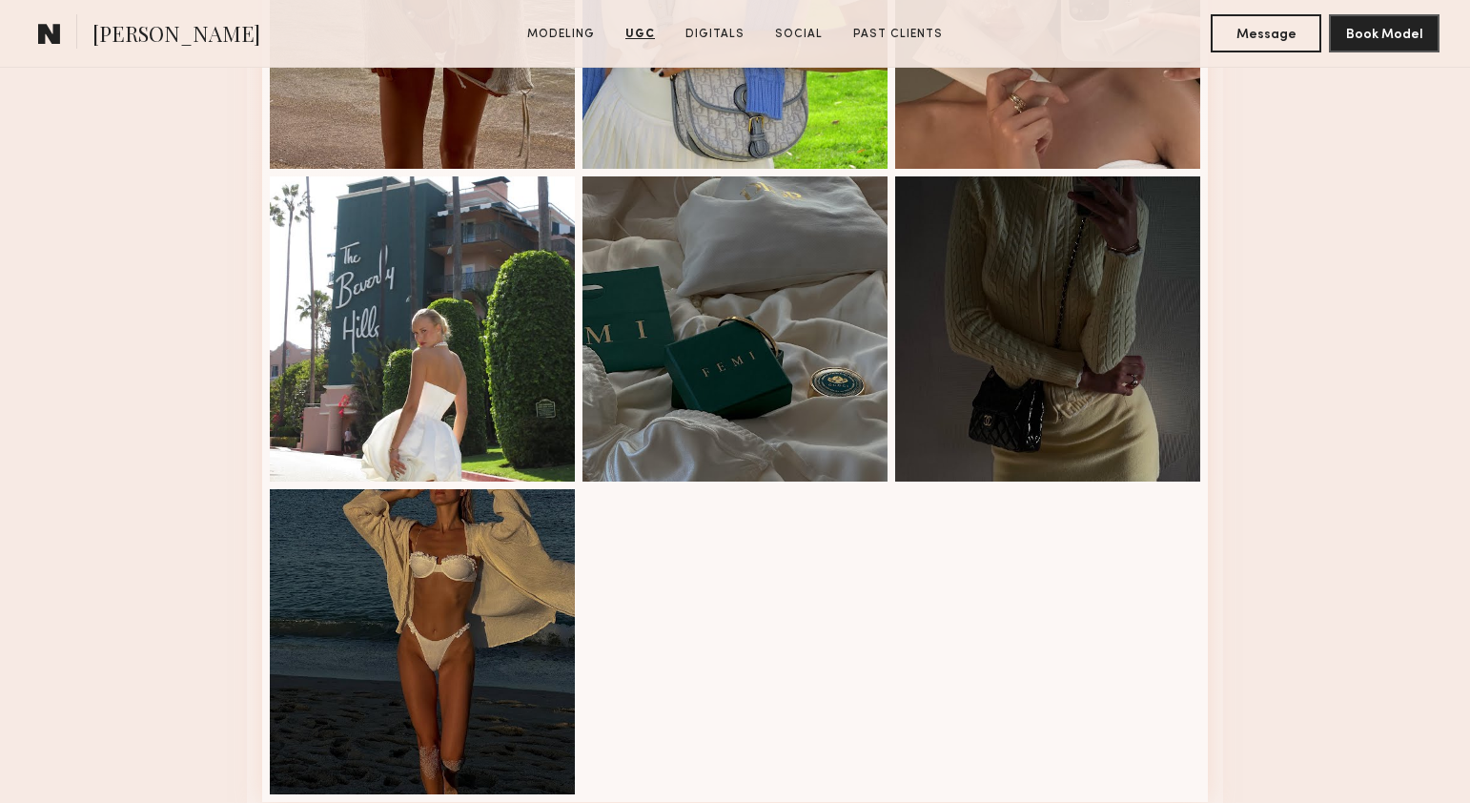
scroll to position [5170, 0]
